Goal: Information Seeking & Learning: Learn about a topic

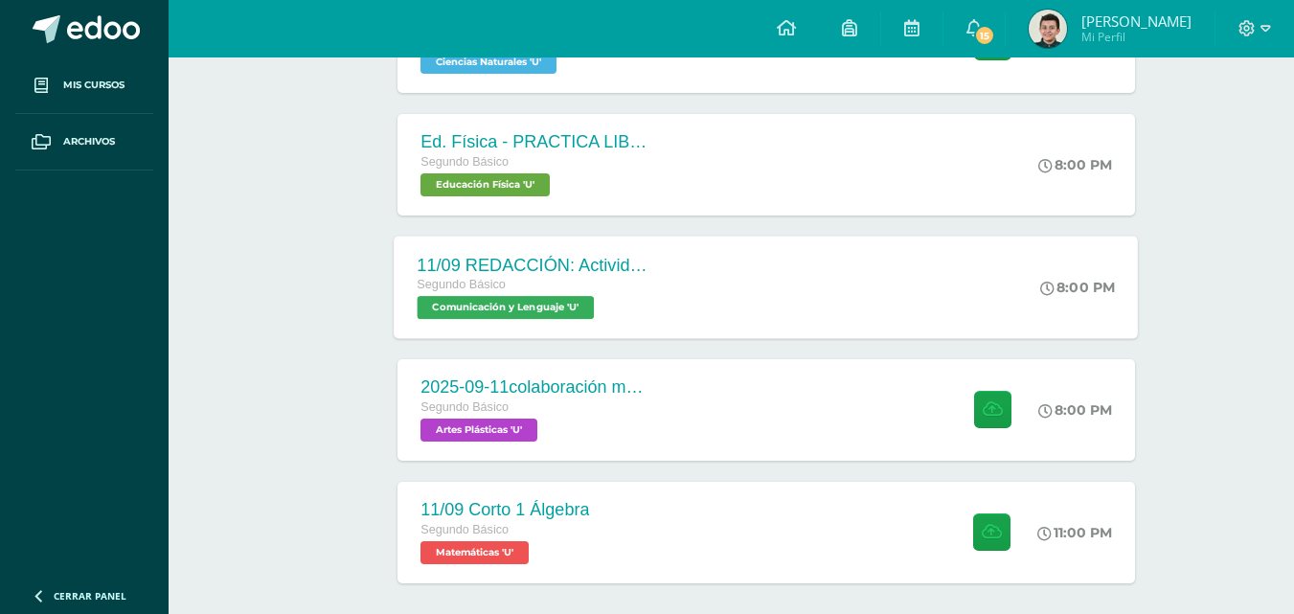
scroll to position [600, 0]
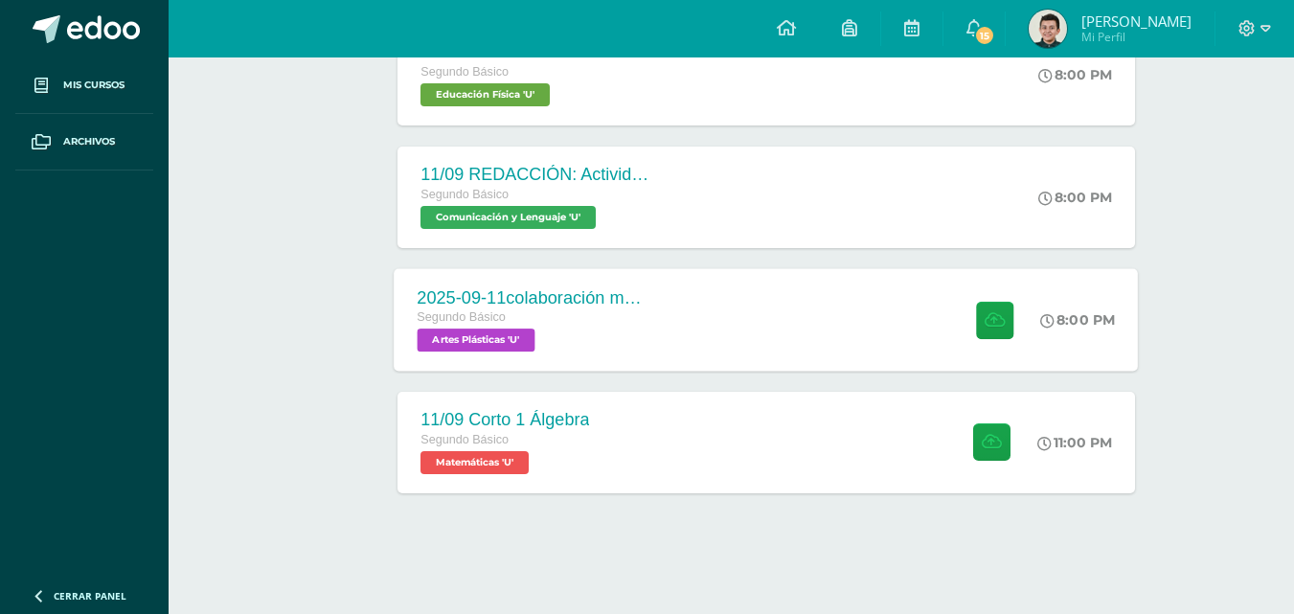
click at [595, 303] on div "2025-09-11colaboración mural [DATE]" at bounding box center [534, 297] width 232 height 20
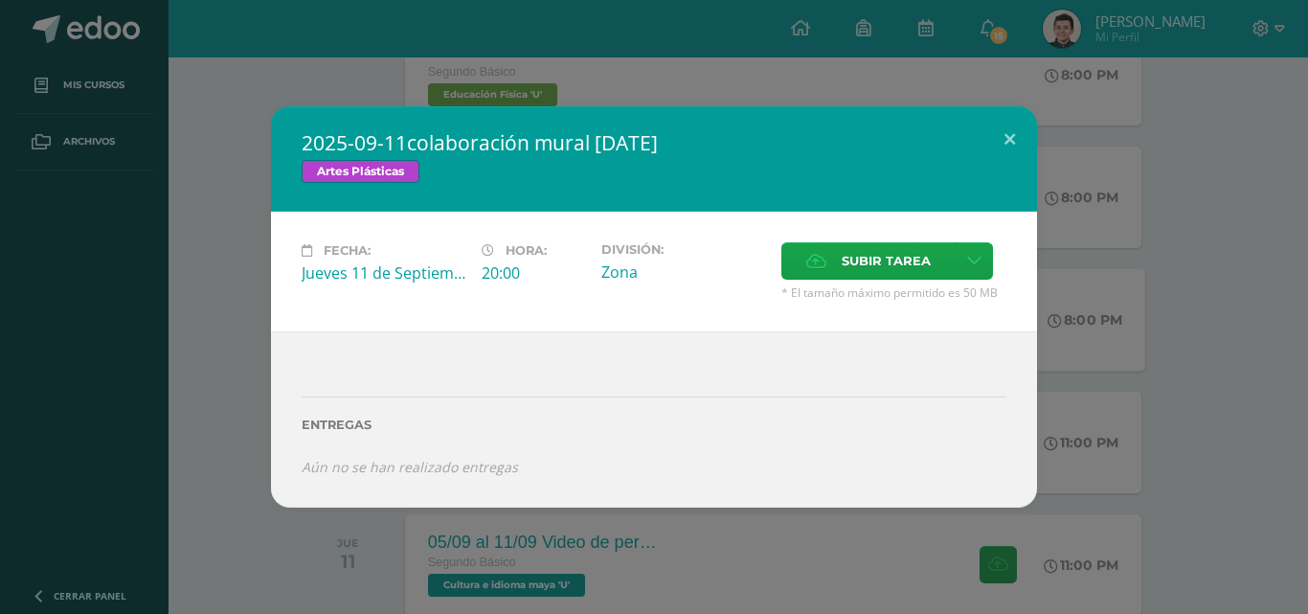
click at [342, 550] on div "2025-09-11colaboración mural [DATE] Artes Plásticas Fecha: [DATE] Hora: 20:00 D…" at bounding box center [654, 307] width 1308 height 614
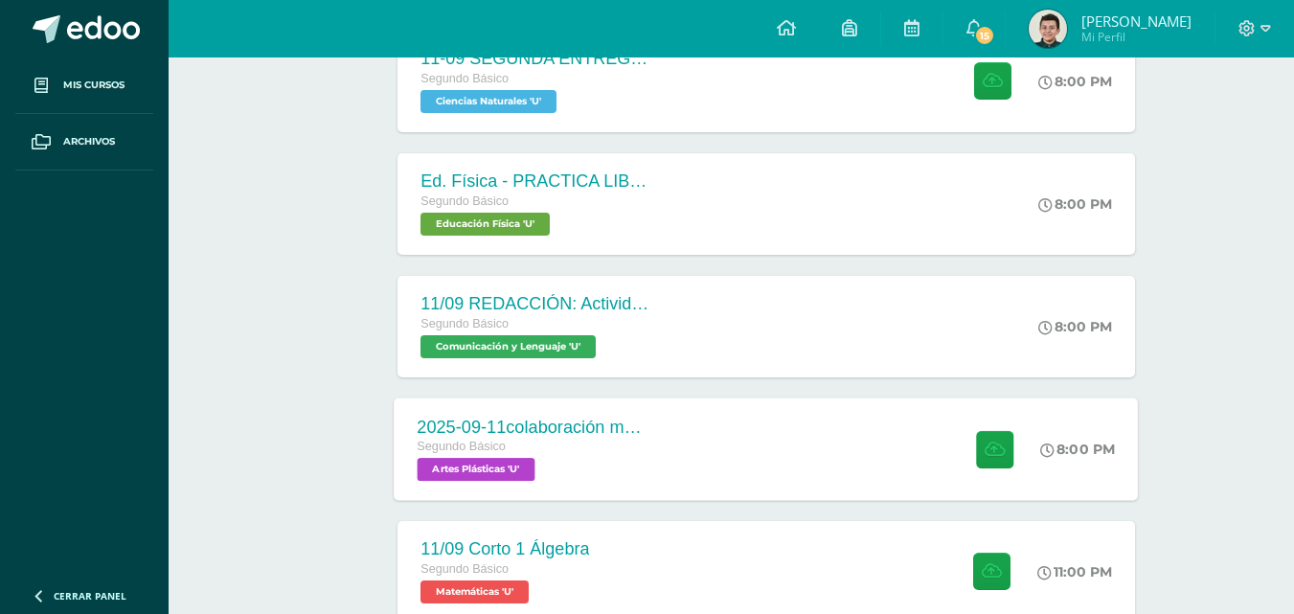
scroll to position [392, 0]
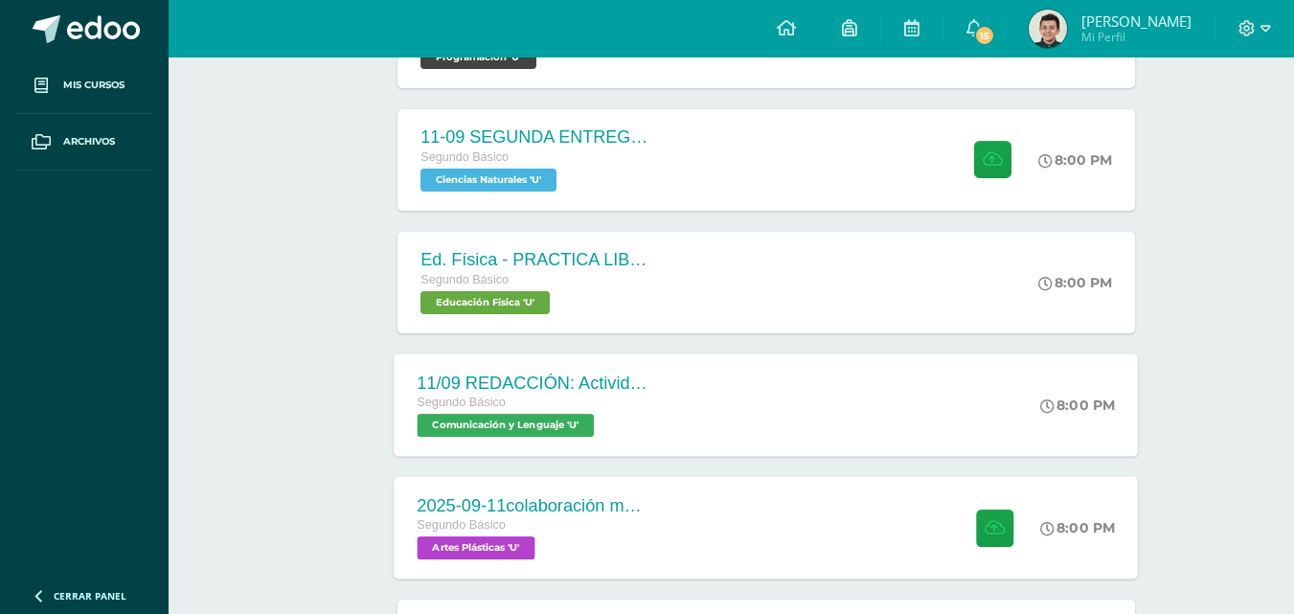
click at [589, 379] on div "11/09 REDACCIÓN: Actividad de Guatemala" at bounding box center [534, 383] width 232 height 20
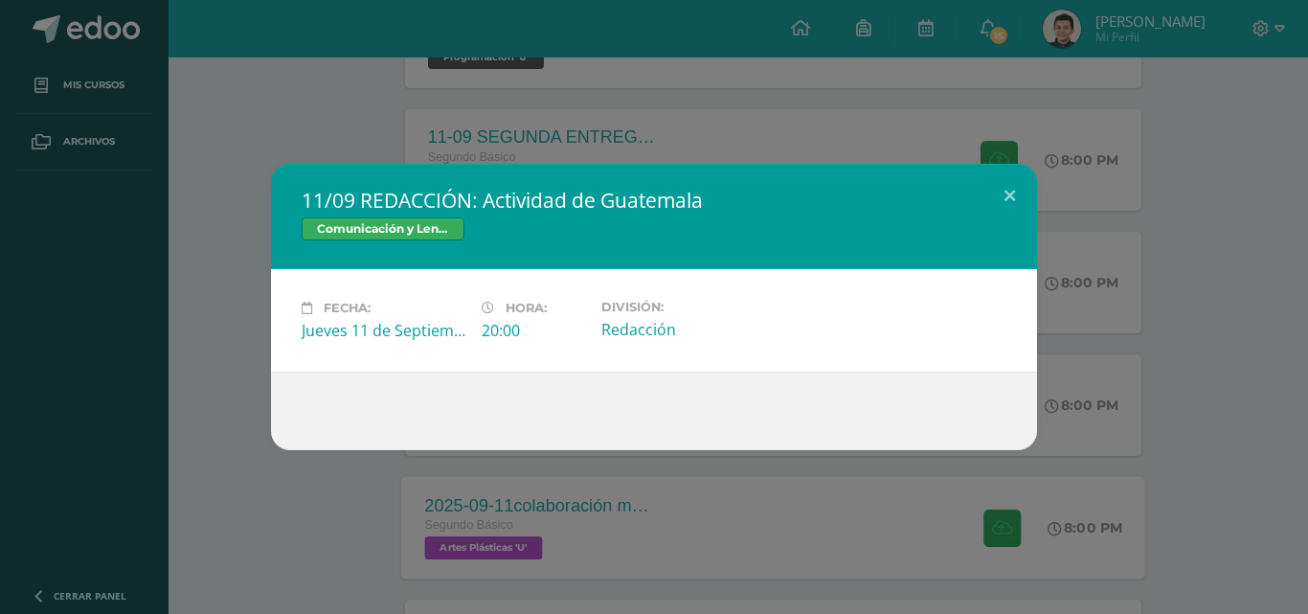
click at [270, 398] on div "11/09 REDACCIÓN: Actividad de Guatemala Comunicación y [GEOGRAPHIC_DATA] Fecha:…" at bounding box center [654, 307] width 1293 height 286
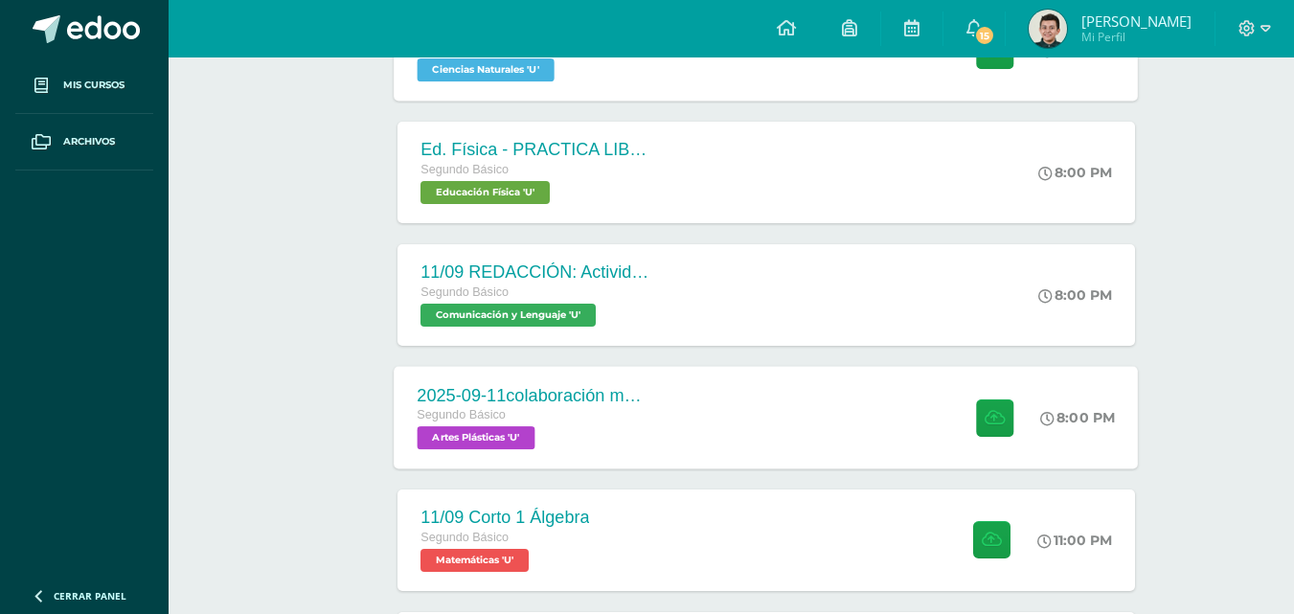
scroll to position [501, 0]
click at [518, 387] on div "2025-09-11colaboración mural [DATE]" at bounding box center [534, 396] width 232 height 20
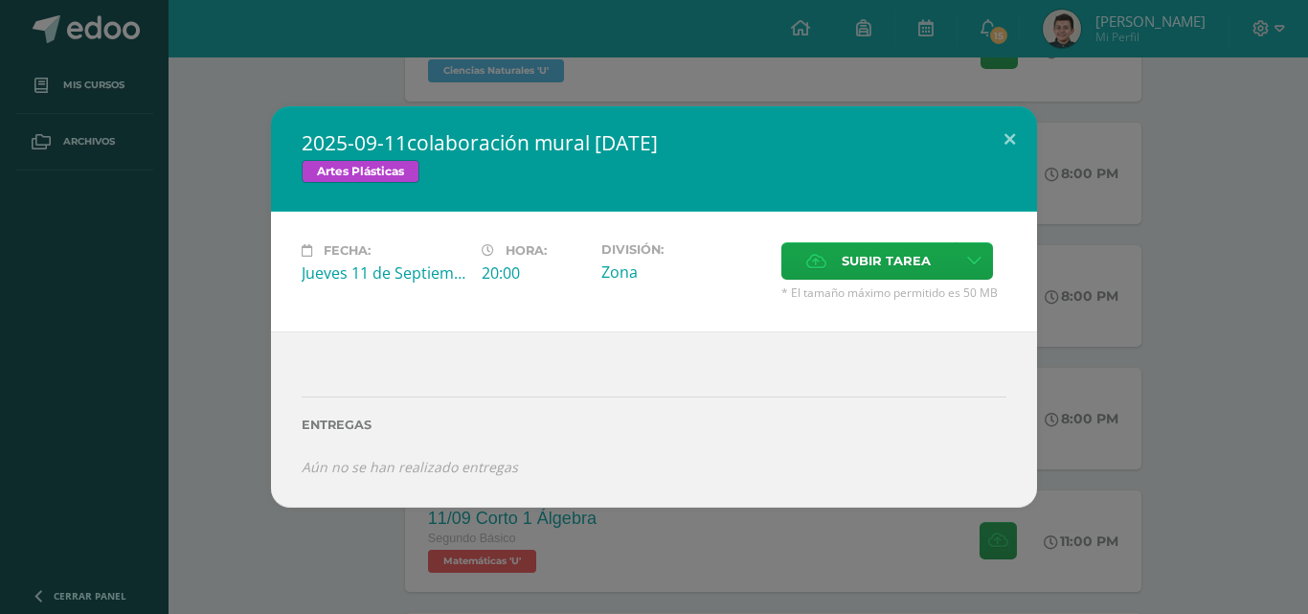
click at [243, 452] on div "2025-09-11colaboración mural [DATE] Artes Plásticas Fecha: [DATE] Hora: 20:00 D…" at bounding box center [654, 306] width 1293 height 400
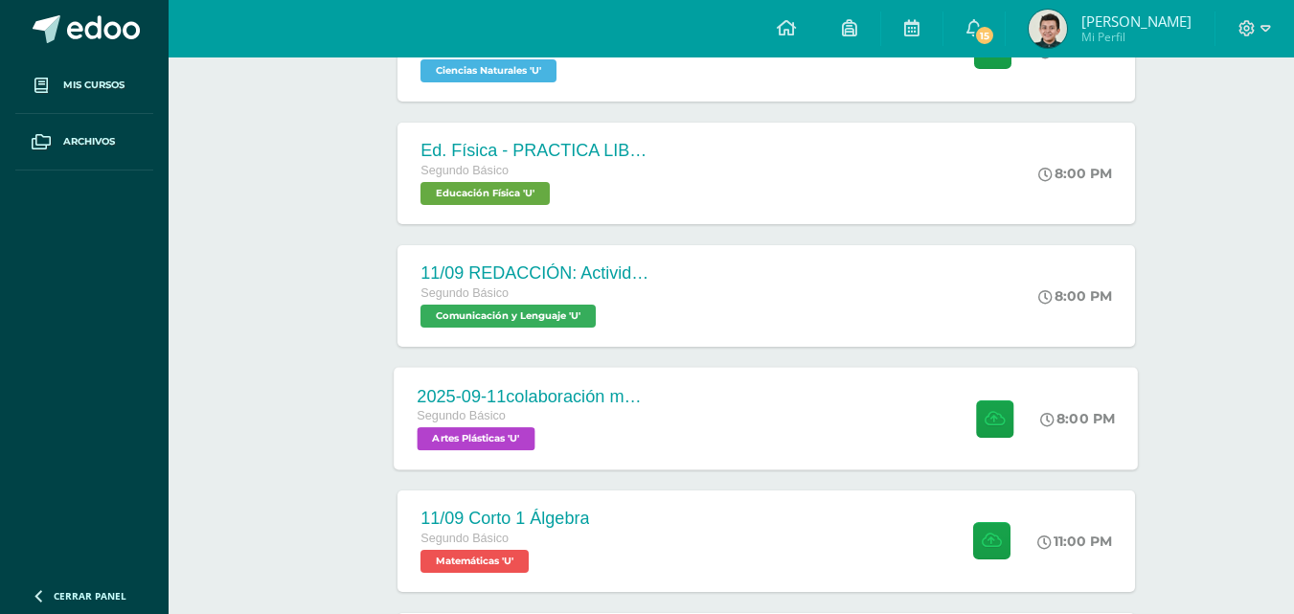
click at [562, 445] on div "Segundo Básico Artes Plásticas 'U'" at bounding box center [534, 428] width 232 height 44
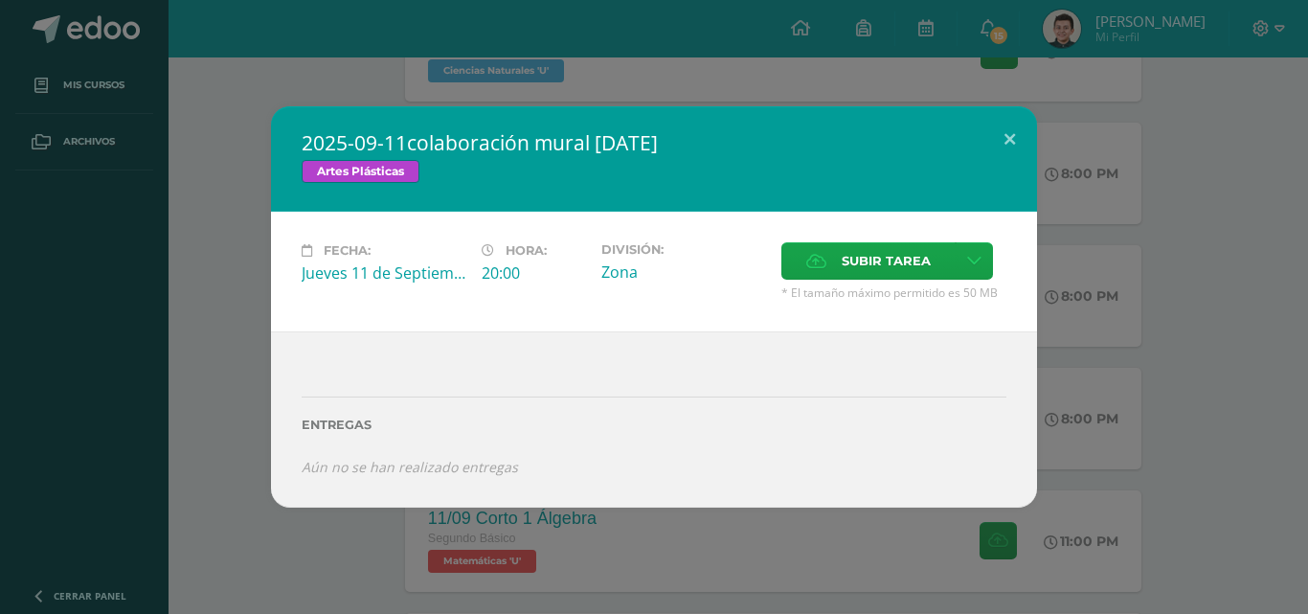
click at [1156, 333] on div "2025-09-11colaboración mural [DATE] Artes Plásticas Fecha: [DATE] Hora: 20:00 D…" at bounding box center [654, 306] width 1293 height 400
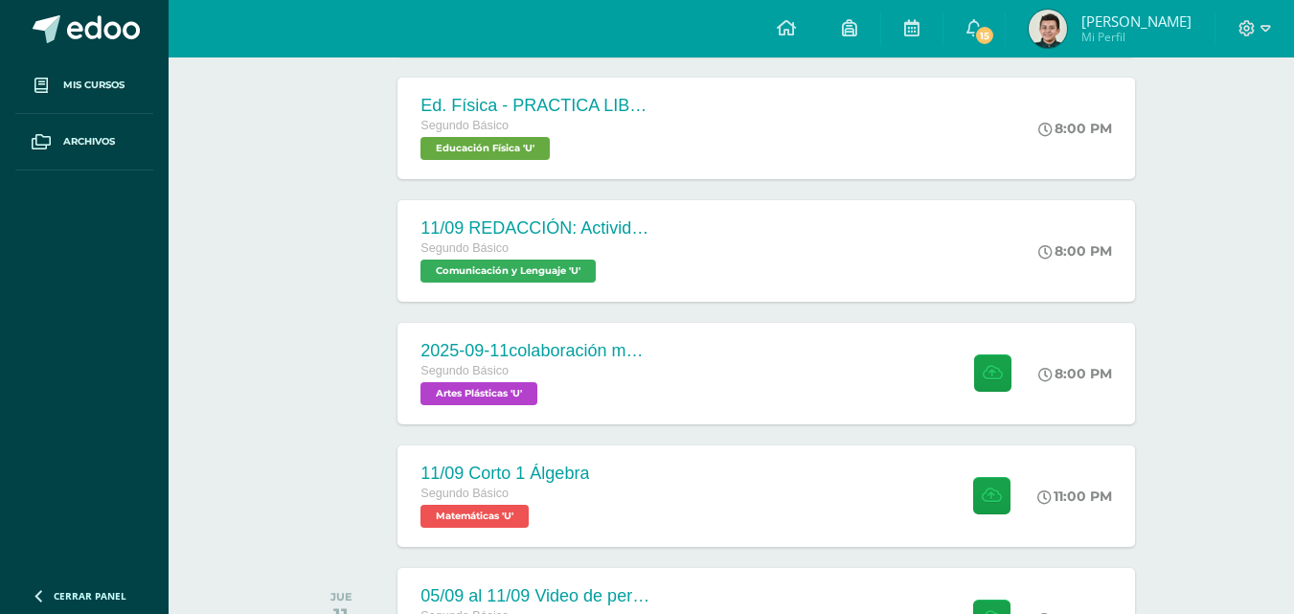
scroll to position [681, 0]
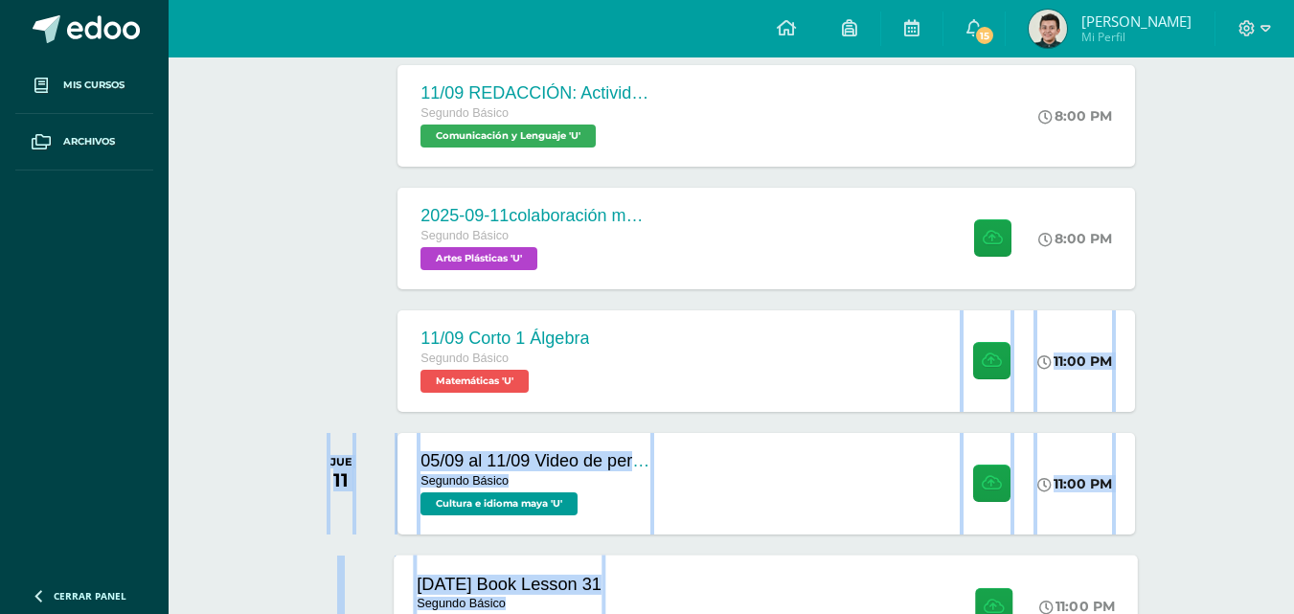
drag, startPoint x: 718, startPoint y: 361, endPoint x: 762, endPoint y: 566, distance: 209.7
click at [1047, 440] on div "11:00 PM" at bounding box center [1087, 483] width 102 height 102
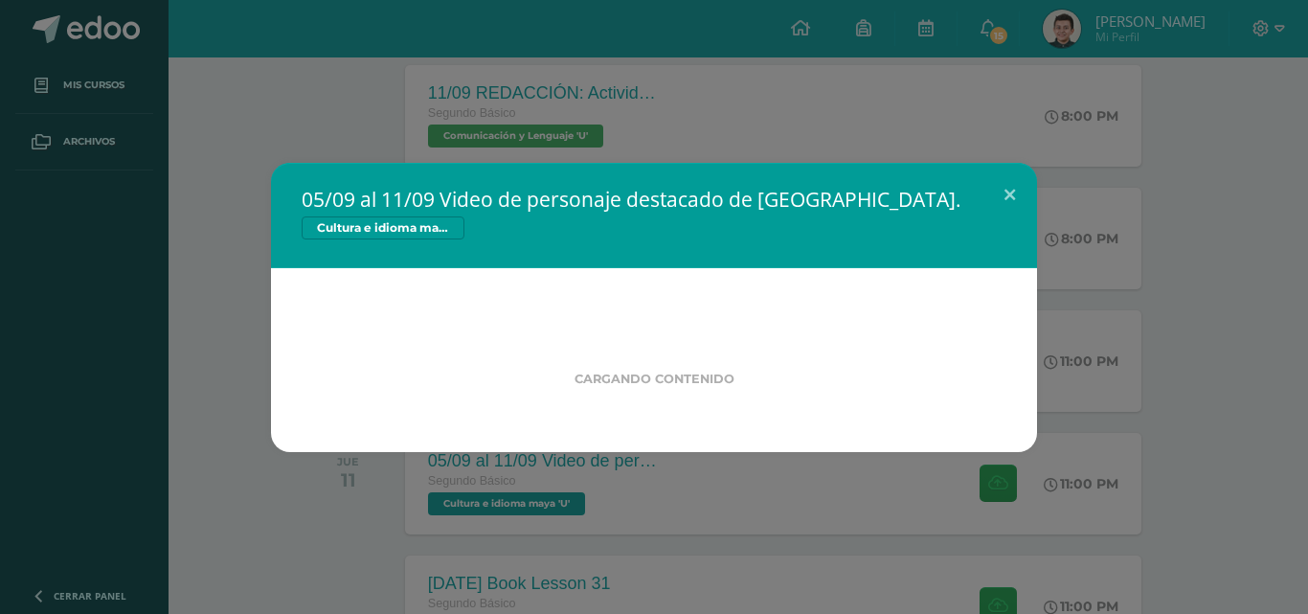
click at [1190, 402] on div "05/09 al 11/09 Video de personaje destacado de [GEOGRAPHIC_DATA]. Cultura e idi…" at bounding box center [654, 307] width 1293 height 289
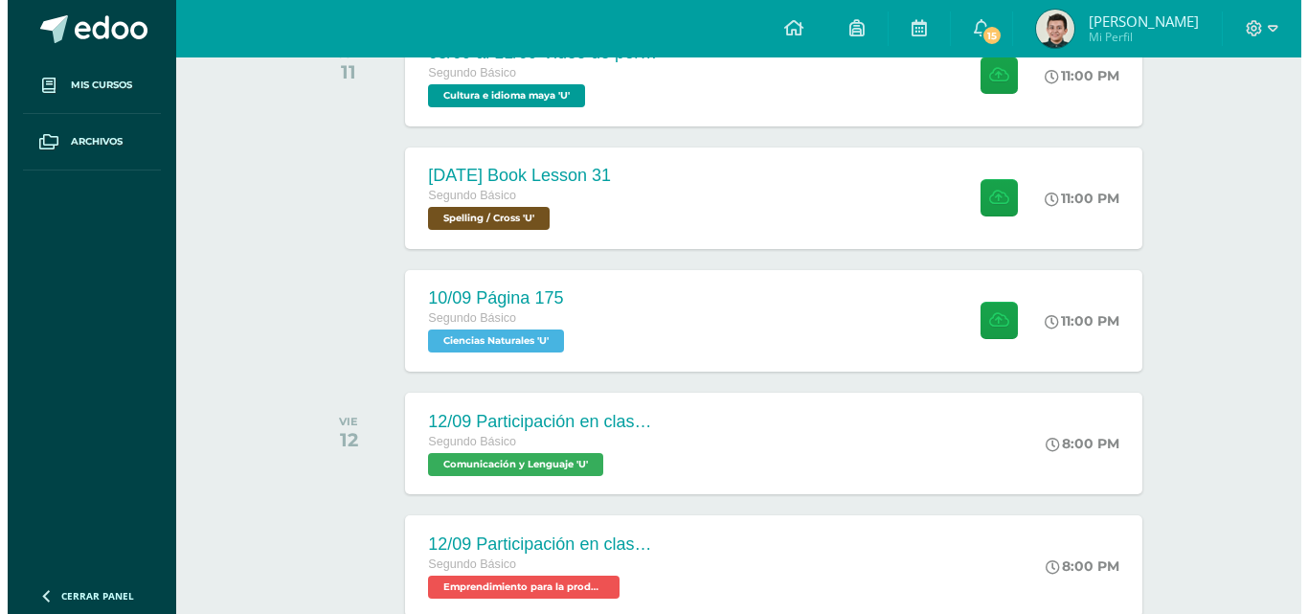
scroll to position [1087, 0]
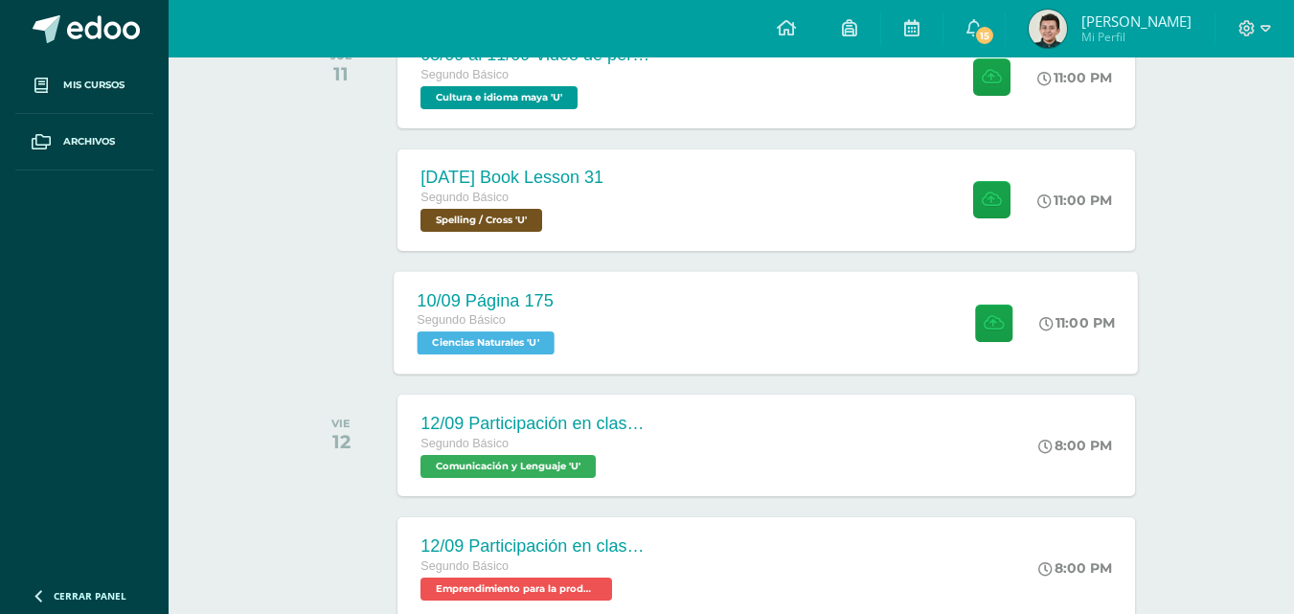
click at [994, 301] on div at bounding box center [990, 322] width 94 height 102
